Goal: Task Accomplishment & Management: Manage account settings

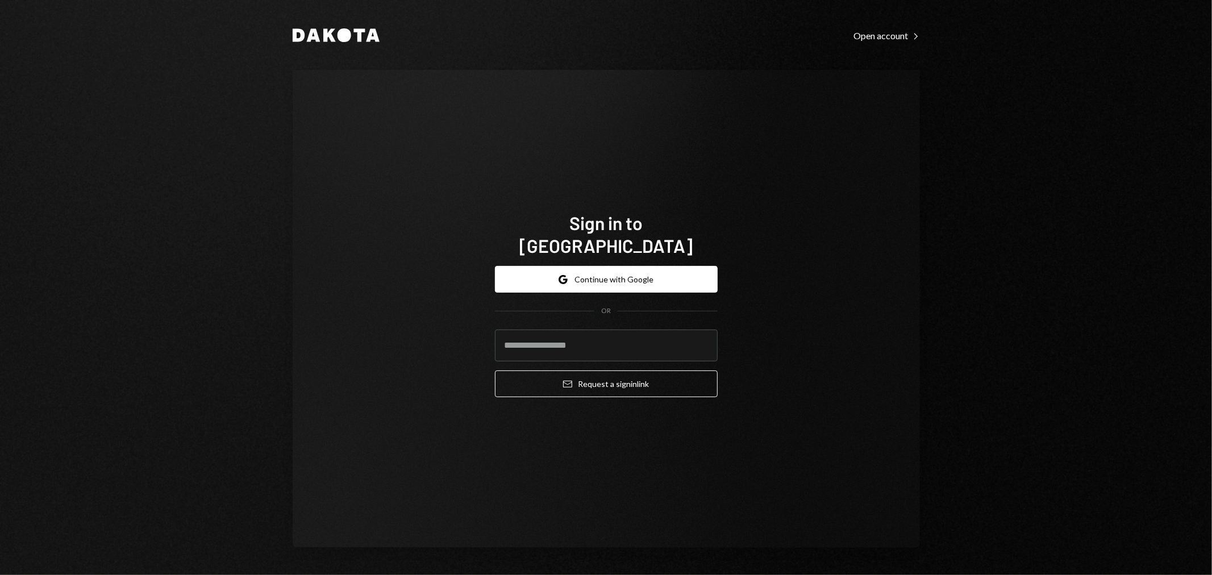
type input "**********"
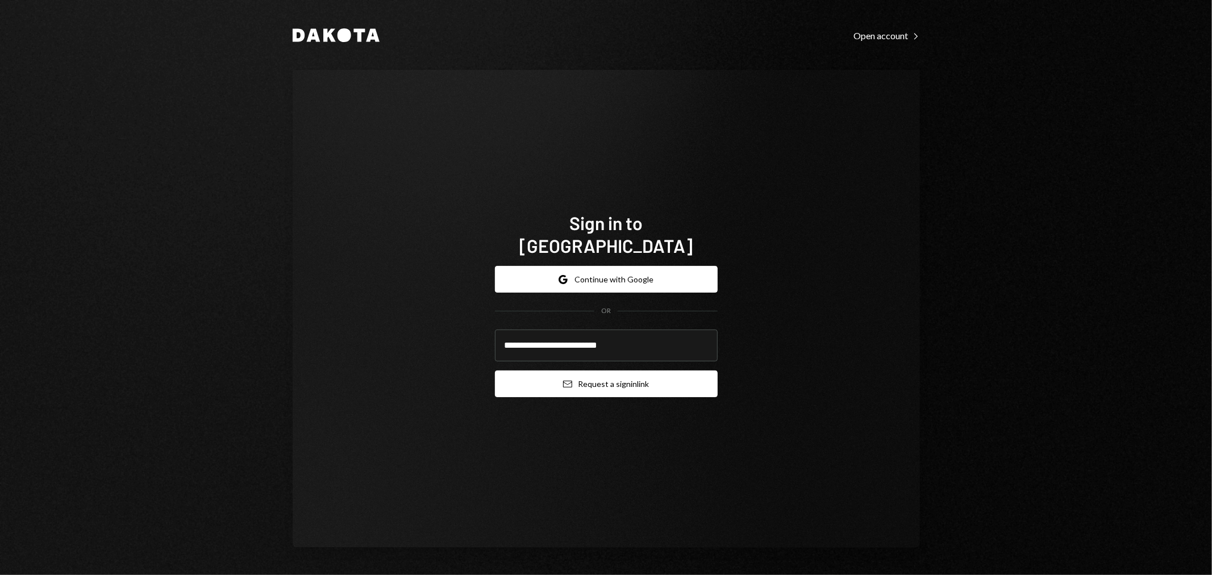
click at [586, 370] on button "Email Request a sign in link" at bounding box center [606, 383] width 223 height 27
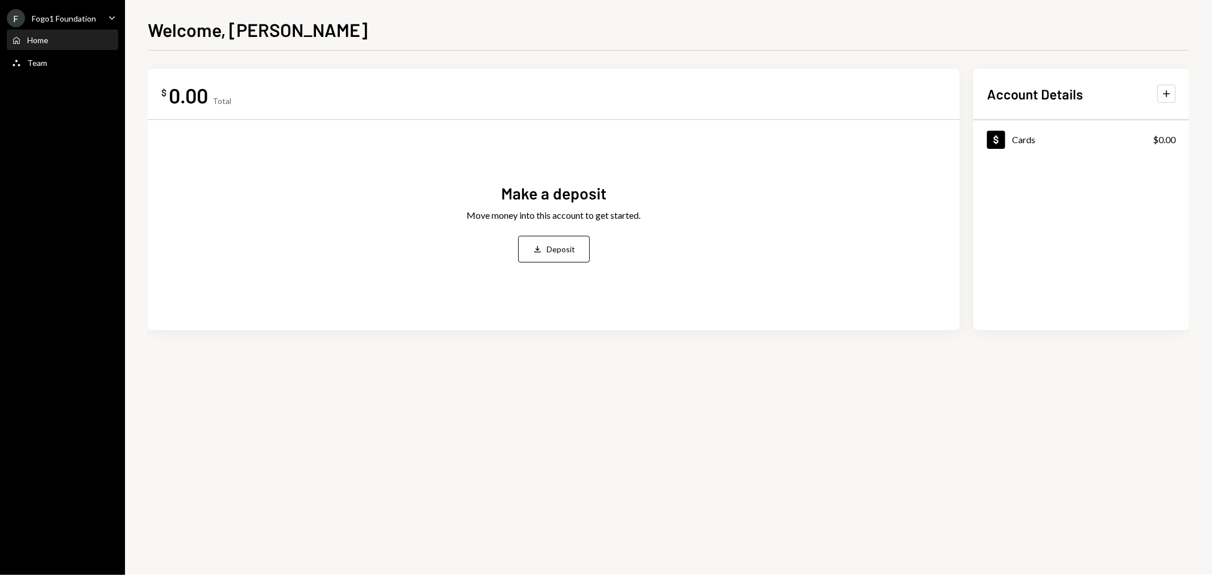
click at [94, 12] on div "F Fogo1 Foundation" at bounding box center [51, 18] width 89 height 18
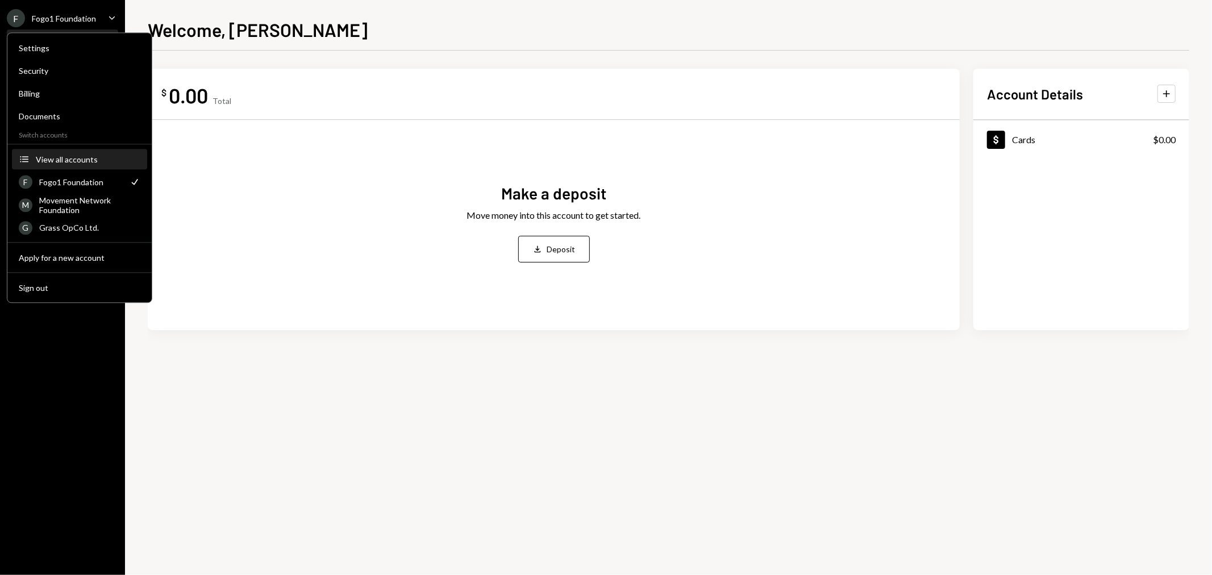
click at [77, 157] on div "View all accounts" at bounding box center [88, 160] width 105 height 10
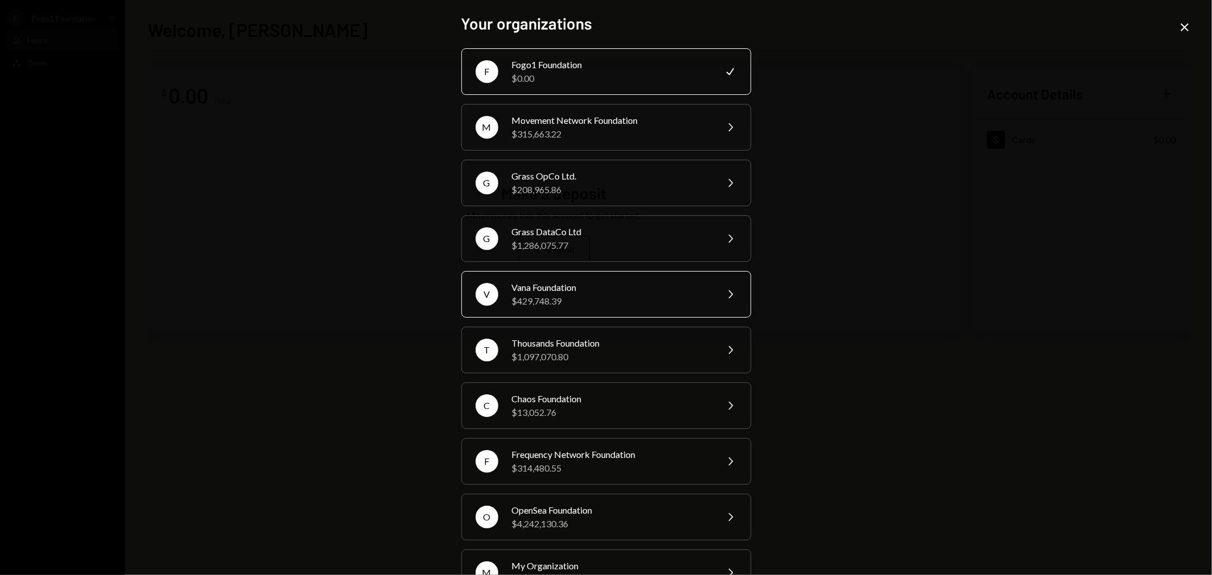
click at [547, 288] on div "Vana Foundation" at bounding box center [611, 288] width 198 height 14
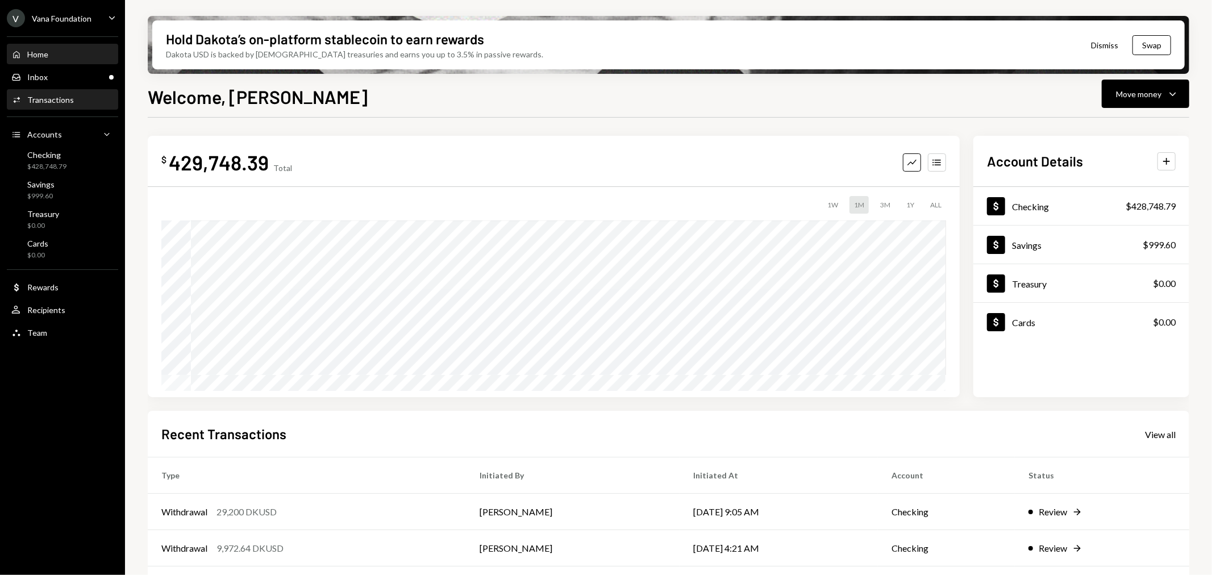
click at [60, 109] on div "Activities Transactions" at bounding box center [62, 99] width 102 height 19
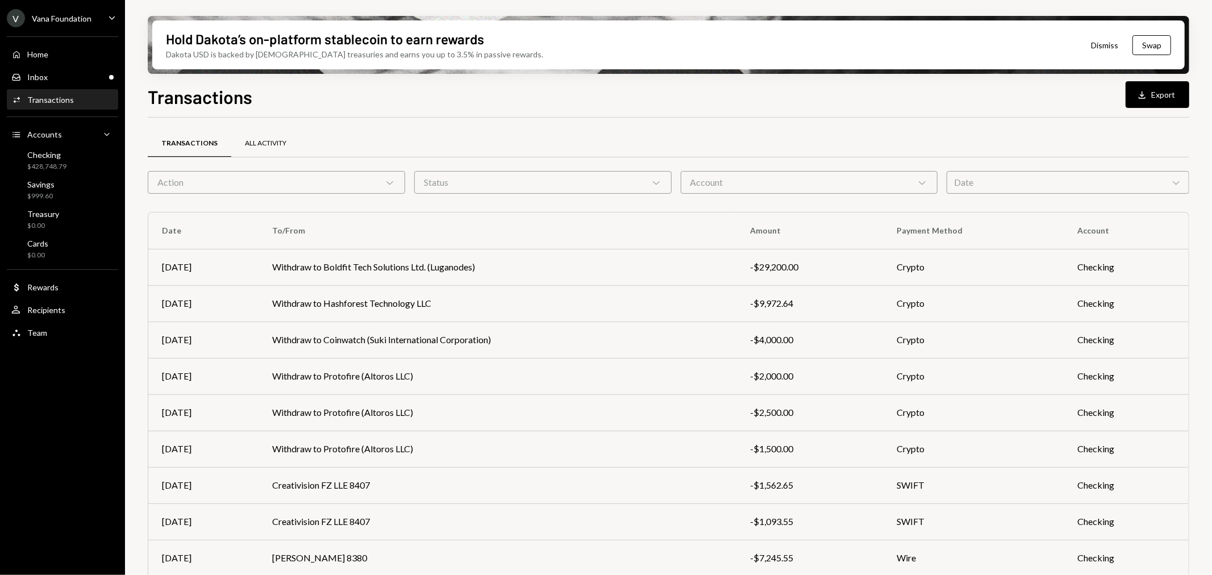
click at [283, 143] on div "All Activity" at bounding box center [265, 144] width 41 height 10
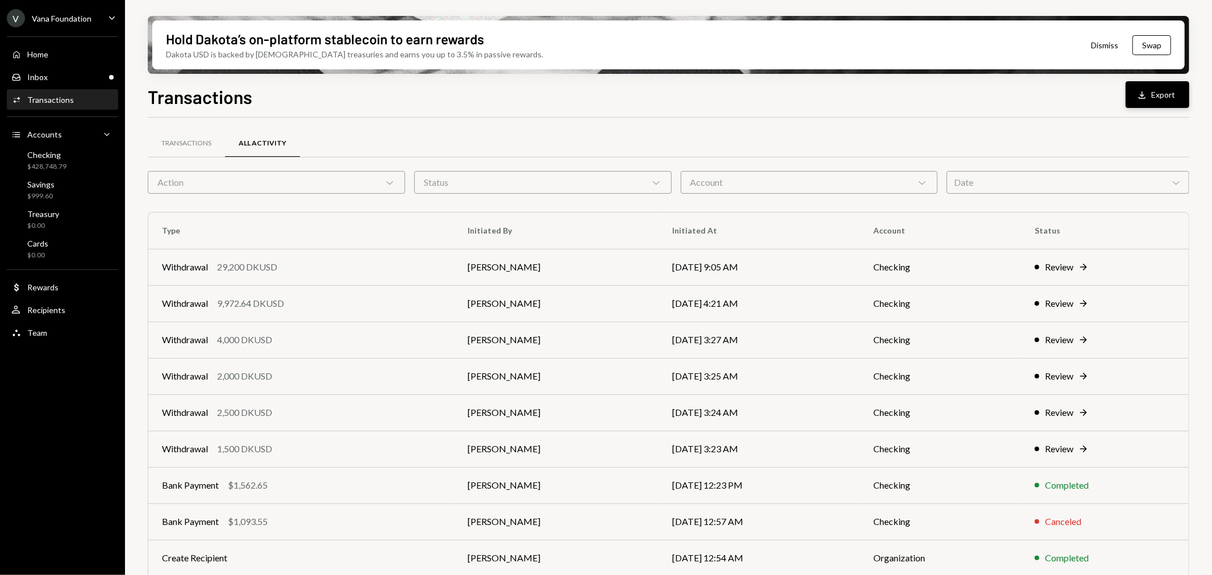
click at [1156, 92] on button "Download Export" at bounding box center [1157, 94] width 64 height 27
click at [60, 30] on div "Home Home Inbox Inbox Activities Transactions Accounts Accounts Caret Down Chec…" at bounding box center [62, 187] width 125 height 315
click at [65, 21] on div "Vana Foundation" at bounding box center [62, 19] width 60 height 10
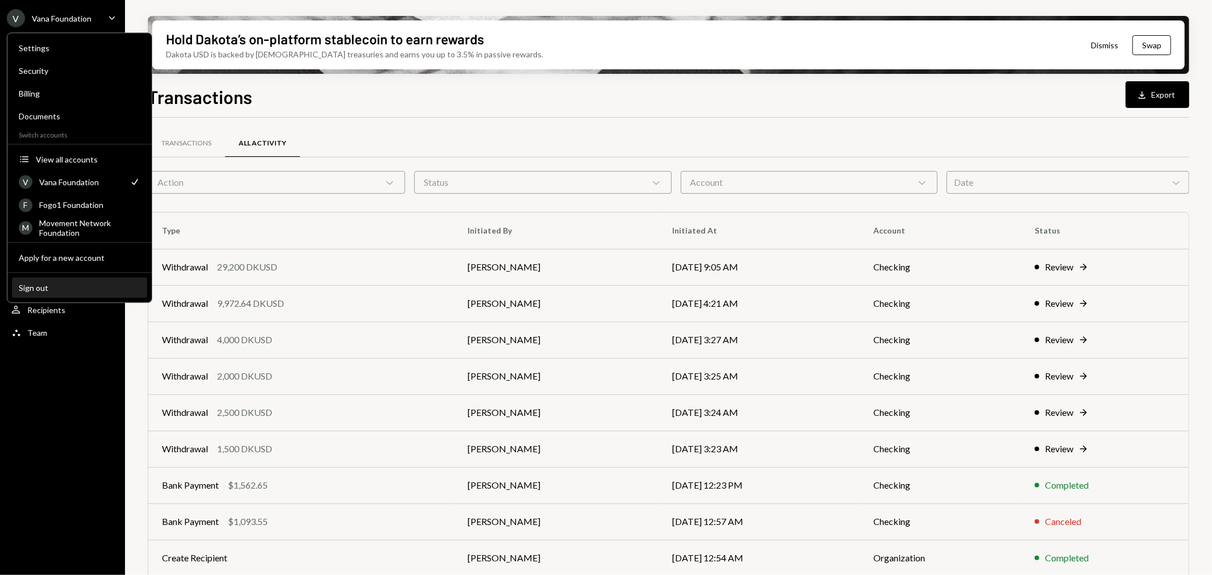
click at [107, 283] on div "Sign out" at bounding box center [80, 288] width 122 height 10
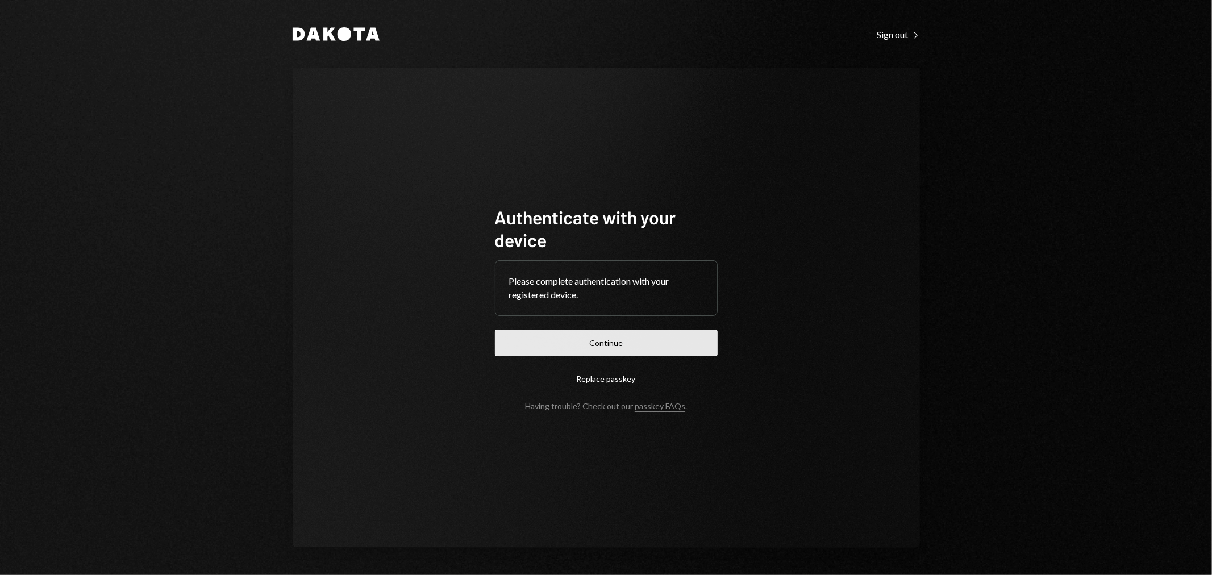
click at [566, 340] on button "Continue" at bounding box center [606, 342] width 223 height 27
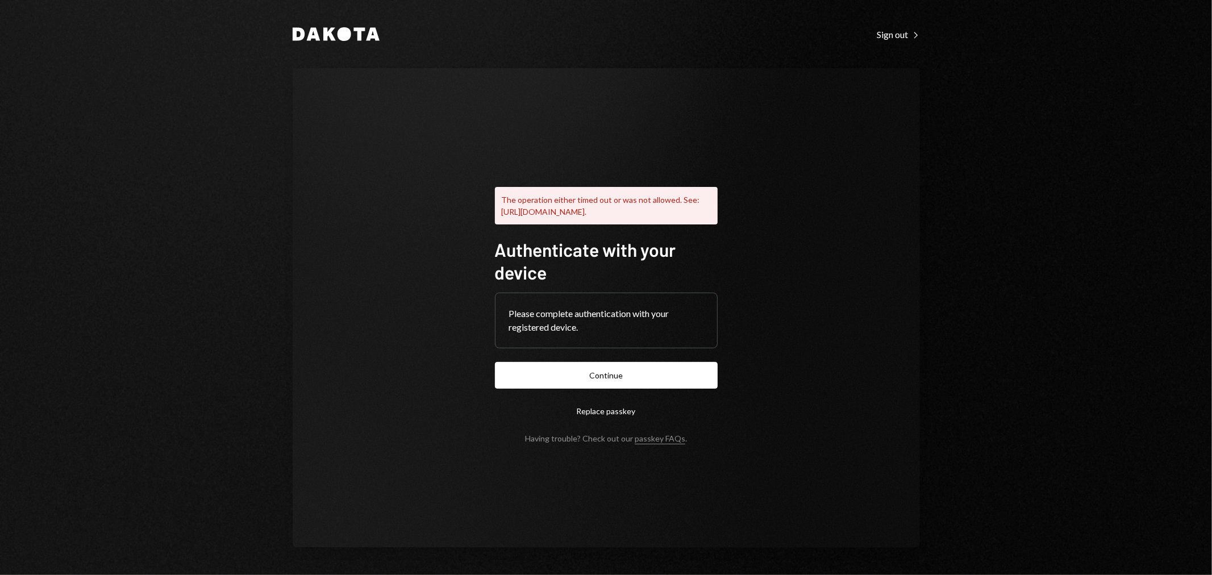
click at [827, 291] on div "The operation either timed out or was not allowed. See: https://www.w3.org/TR/w…" at bounding box center [606, 307] width 627 height 479
click at [578, 370] on button "Continue" at bounding box center [606, 375] width 223 height 27
click at [649, 381] on button "Continue" at bounding box center [606, 375] width 223 height 27
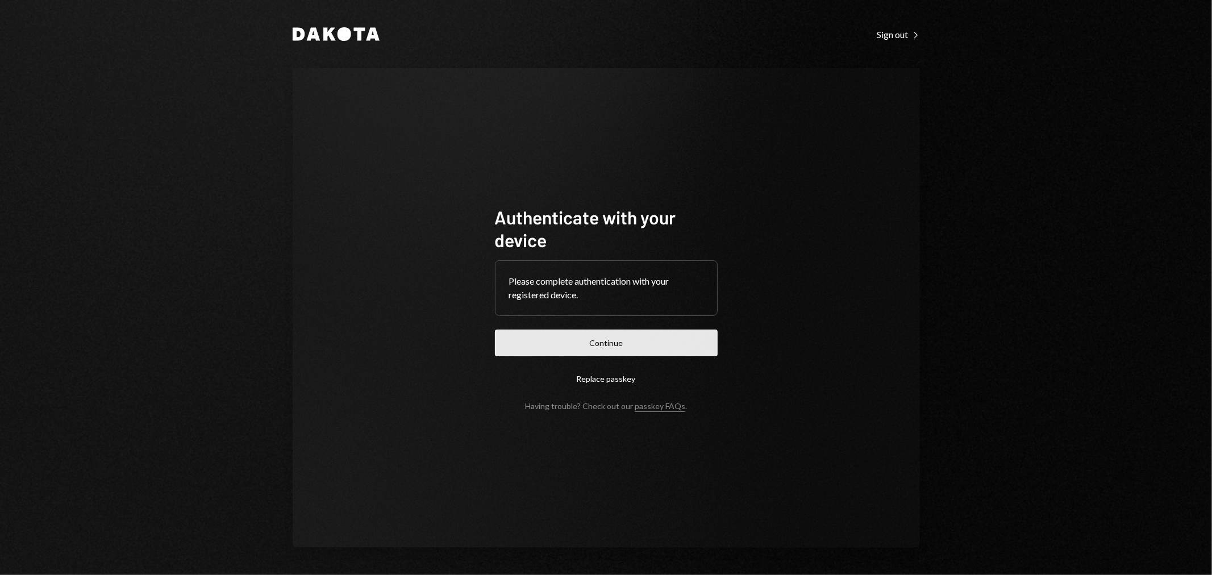
click at [635, 348] on button "Continue" at bounding box center [606, 342] width 223 height 27
click at [578, 334] on button "Continue" at bounding box center [606, 342] width 223 height 27
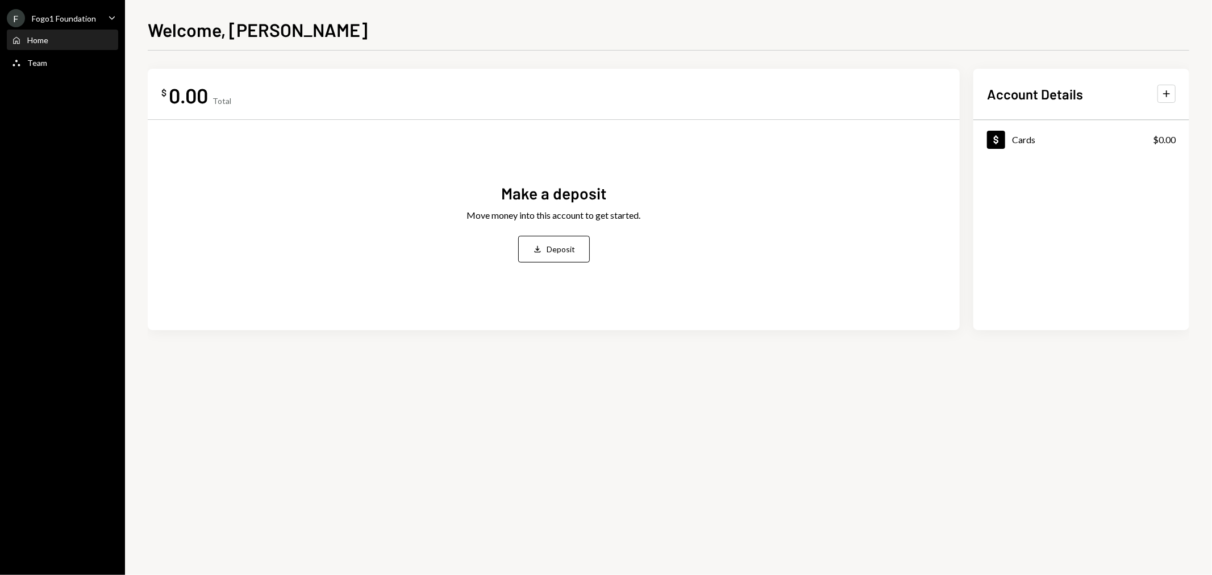
click at [71, 14] on div "Fogo1 Foundation" at bounding box center [64, 19] width 64 height 10
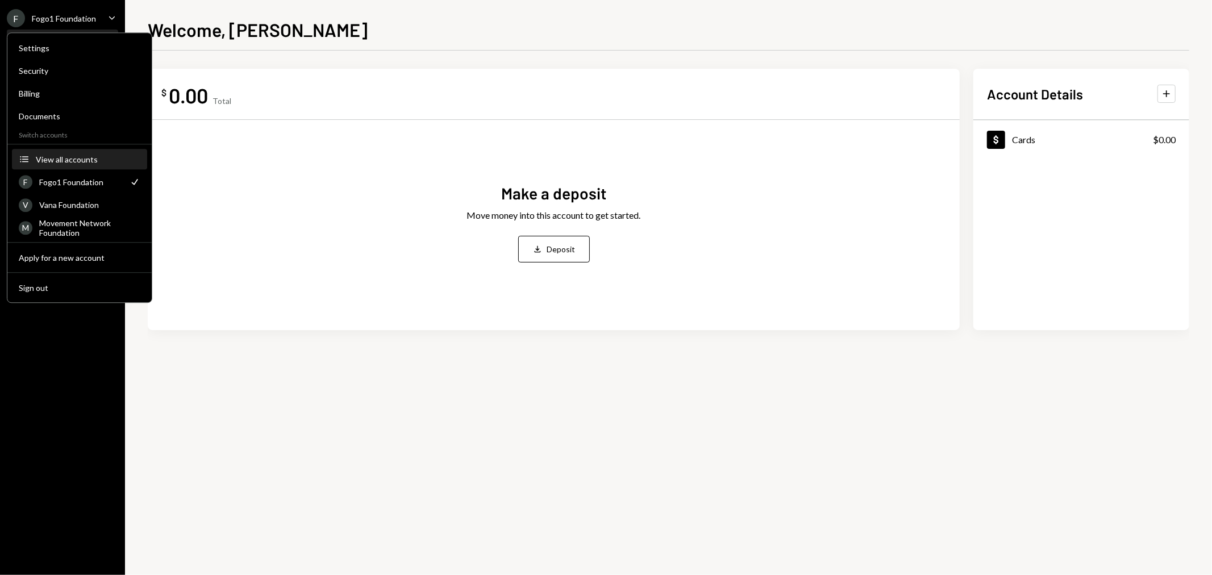
click at [66, 157] on div "View all accounts" at bounding box center [88, 160] width 105 height 10
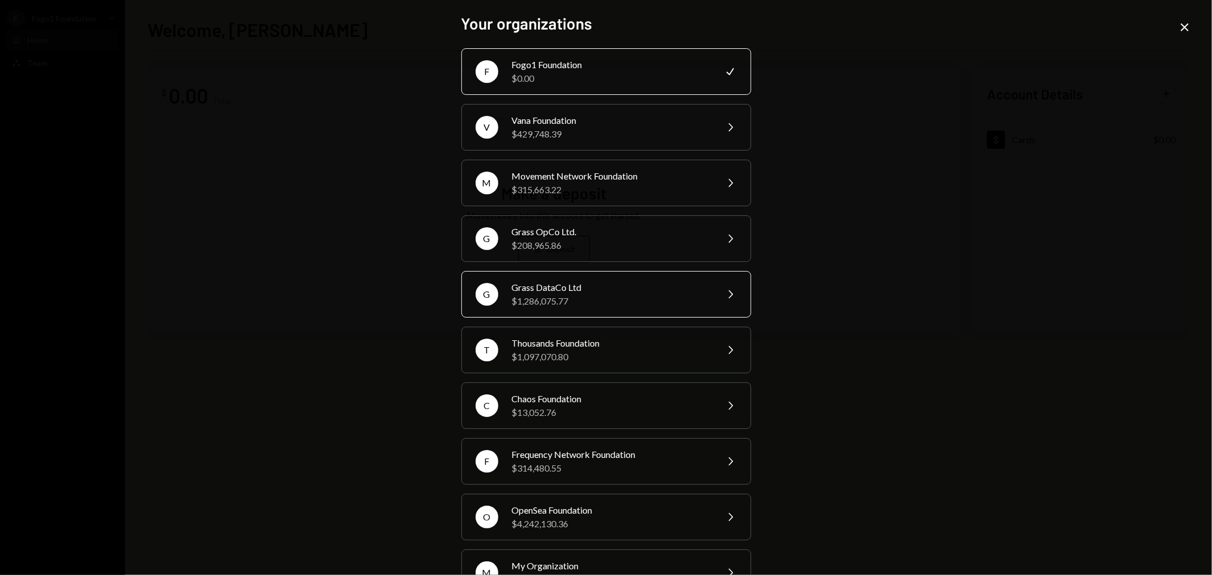
click at [577, 293] on div "Grass DataCo Ltd" at bounding box center [611, 288] width 198 height 14
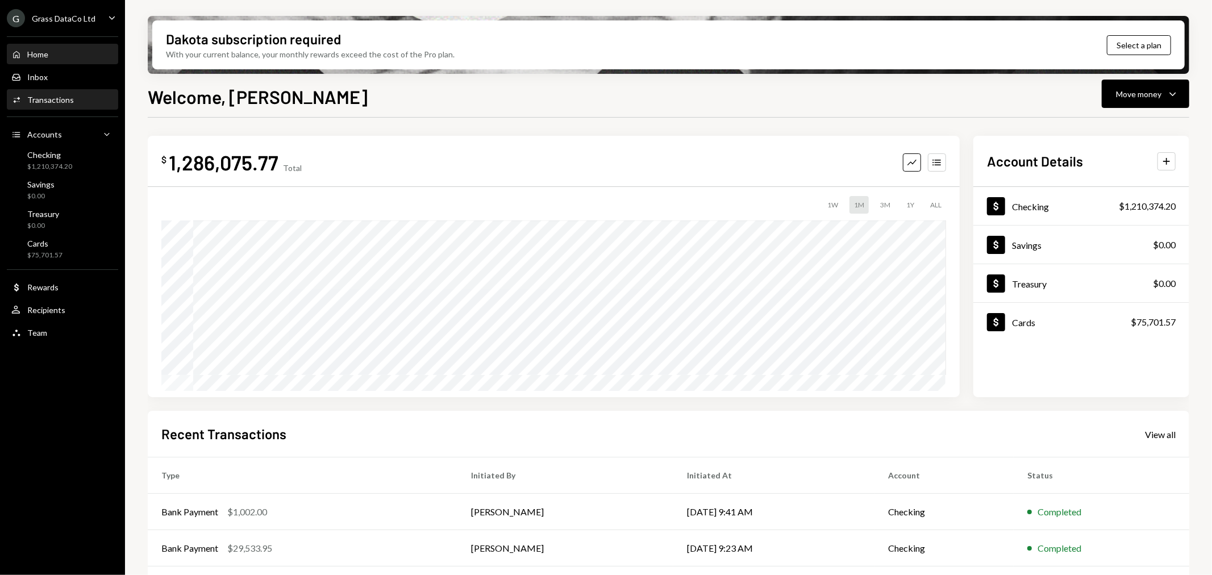
click at [84, 95] on div "Activities Transactions" at bounding box center [62, 100] width 102 height 10
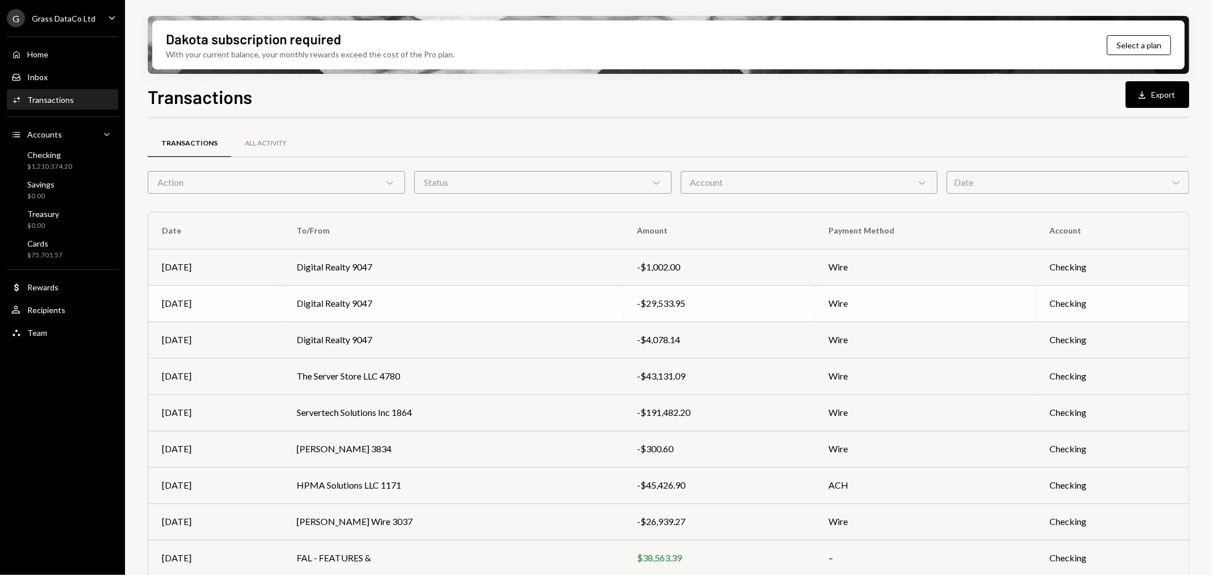
scroll to position [72, 0]
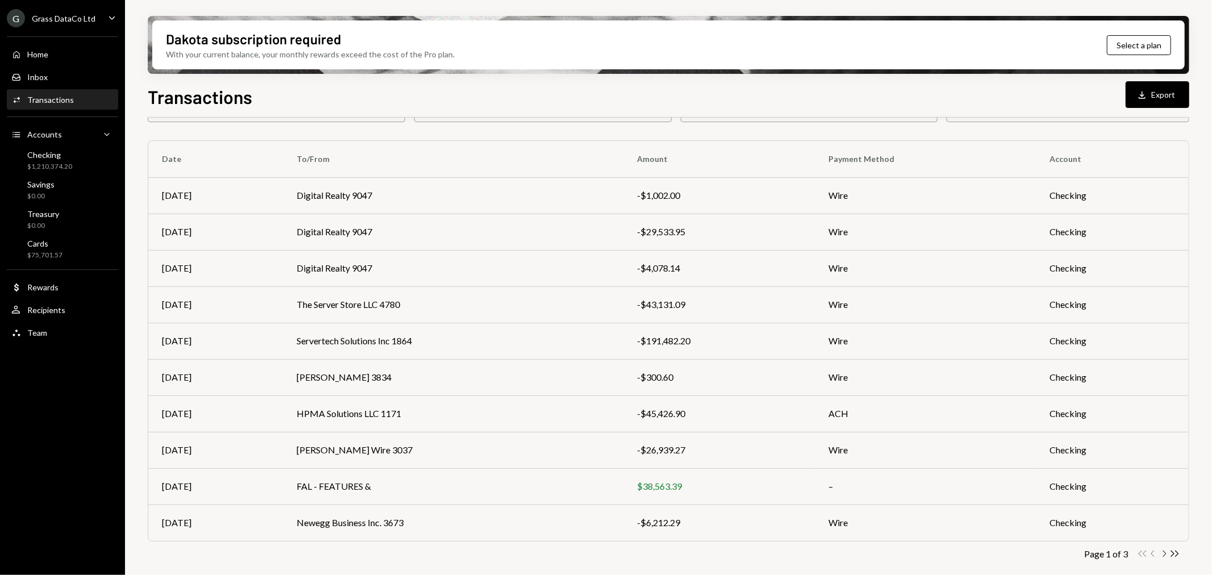
click at [1161, 553] on icon "Chevron Right" at bounding box center [1163, 553] width 11 height 11
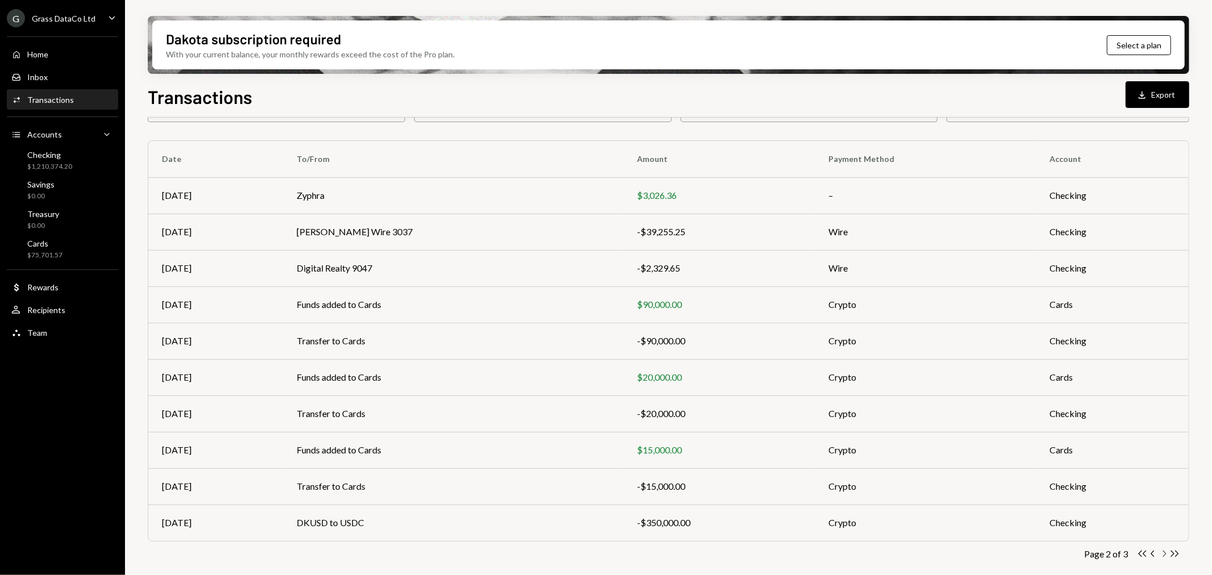
click at [1165, 555] on icon "Chevron Right" at bounding box center [1163, 553] width 11 height 11
